Goal: Task Accomplishment & Management: Use online tool/utility

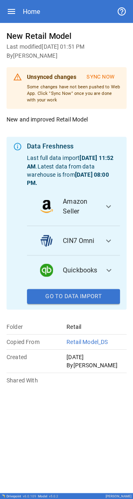
click at [10, 10] on icon "button" at bounding box center [12, 12] width 10 height 10
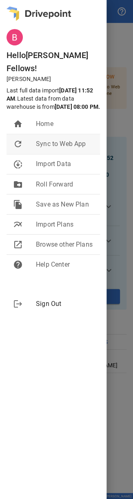
click at [42, 139] on span "Sync to Web App" at bounding box center [65, 144] width 58 height 10
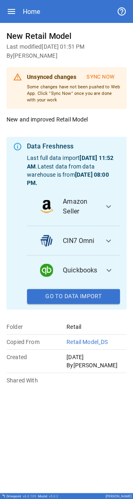
click at [29, 144] on div "New Retail Model Last modified Oct 03, 2025 01:51 PM By benny Unsynced changes …" at bounding box center [67, 206] width 120 height 354
click at [12, 17] on div "Home" at bounding box center [67, 11] width 120 height 23
click at [11, 13] on icon "button" at bounding box center [12, 12] width 10 height 10
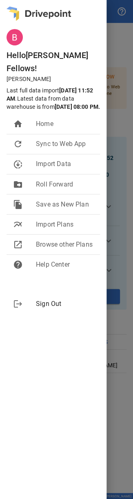
click at [114, 66] on div at bounding box center [66, 249] width 133 height 499
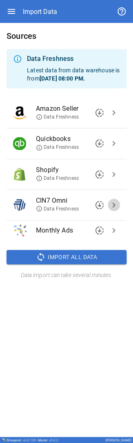
click at [113, 205] on span "chevron_right" at bounding box center [114, 205] width 10 height 10
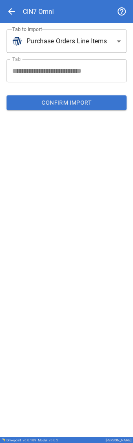
click at [11, 6] on div "arrow_back CIN7 Omni" at bounding box center [67, 11] width 120 height 23
click at [12, 11] on span "arrow_back" at bounding box center [12, 12] width 10 height 10
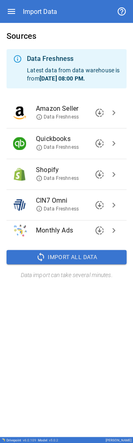
click at [11, 12] on icon "button" at bounding box center [12, 12] width 10 height 10
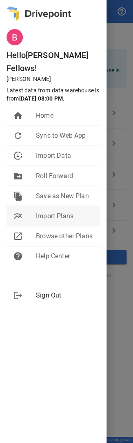
click at [56, 211] on span "Import Plans" at bounding box center [65, 216] width 58 height 10
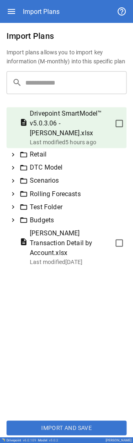
click at [13, 164] on icon at bounding box center [12, 167] width 7 height 7
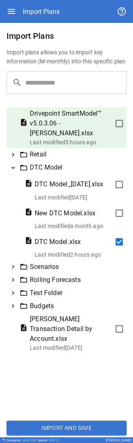
click at [75, 426] on button "Import and Save" at bounding box center [67, 427] width 120 height 15
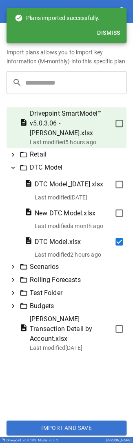
click at [14, 151] on icon at bounding box center [12, 154] width 7 height 7
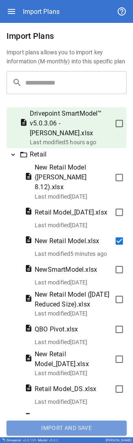
click at [74, 426] on button "Import and Save" at bounding box center [67, 427] width 120 height 15
